Goal: Task Accomplishment & Management: Manage account settings

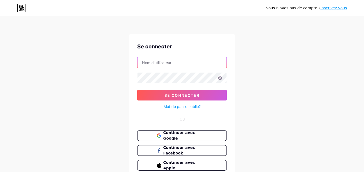
click at [182, 63] on input "text" at bounding box center [181, 62] width 89 height 11
click at [154, 135] on button "Continuer avec Google" at bounding box center [181, 135] width 91 height 11
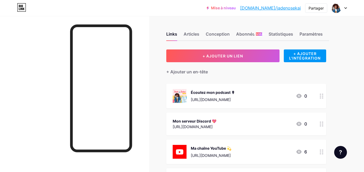
click at [344, 8] on icon at bounding box center [345, 8] width 3 height 2
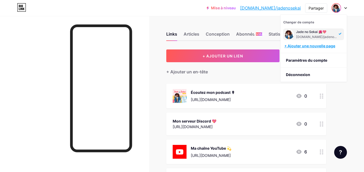
click at [310, 47] on font "+ Ajouter une nouvelle page" at bounding box center [309, 46] width 51 height 5
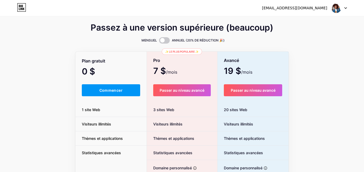
click at [341, 8] on img at bounding box center [336, 8] width 10 height 10
click at [310, 20] on font "Tableau de bord" at bounding box center [300, 21] width 29 height 5
